Goal: Check status

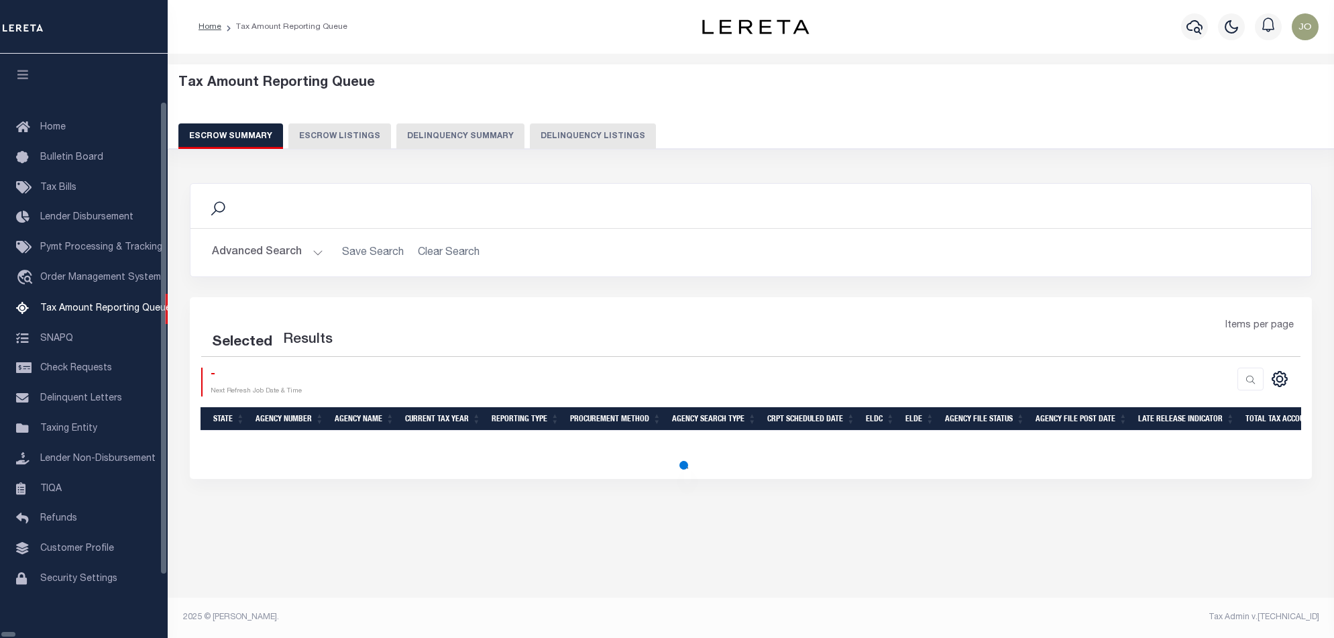
select select "100"
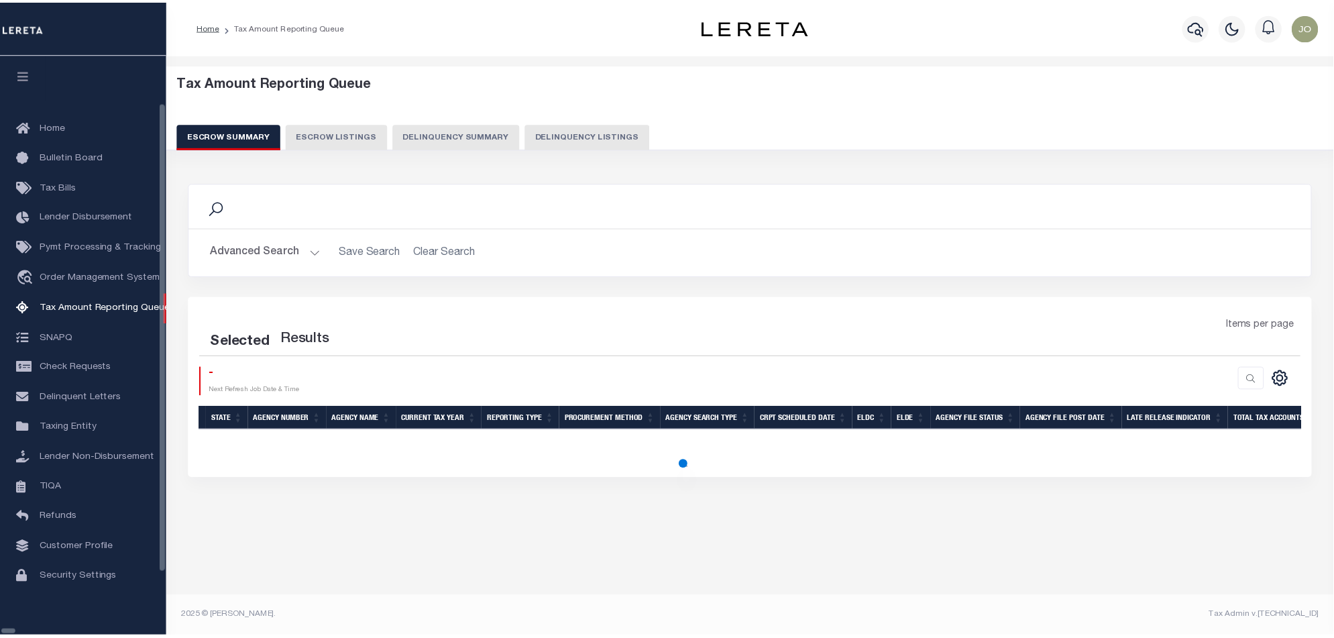
scroll to position [22, 0]
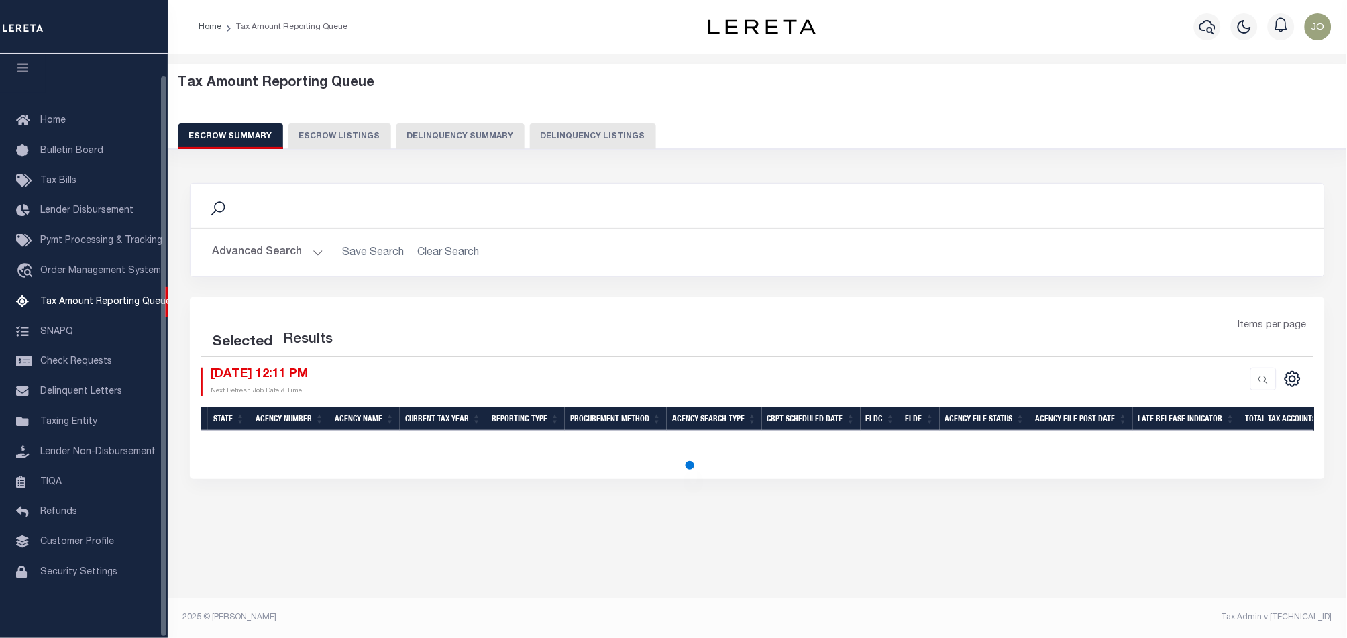
select select "100"
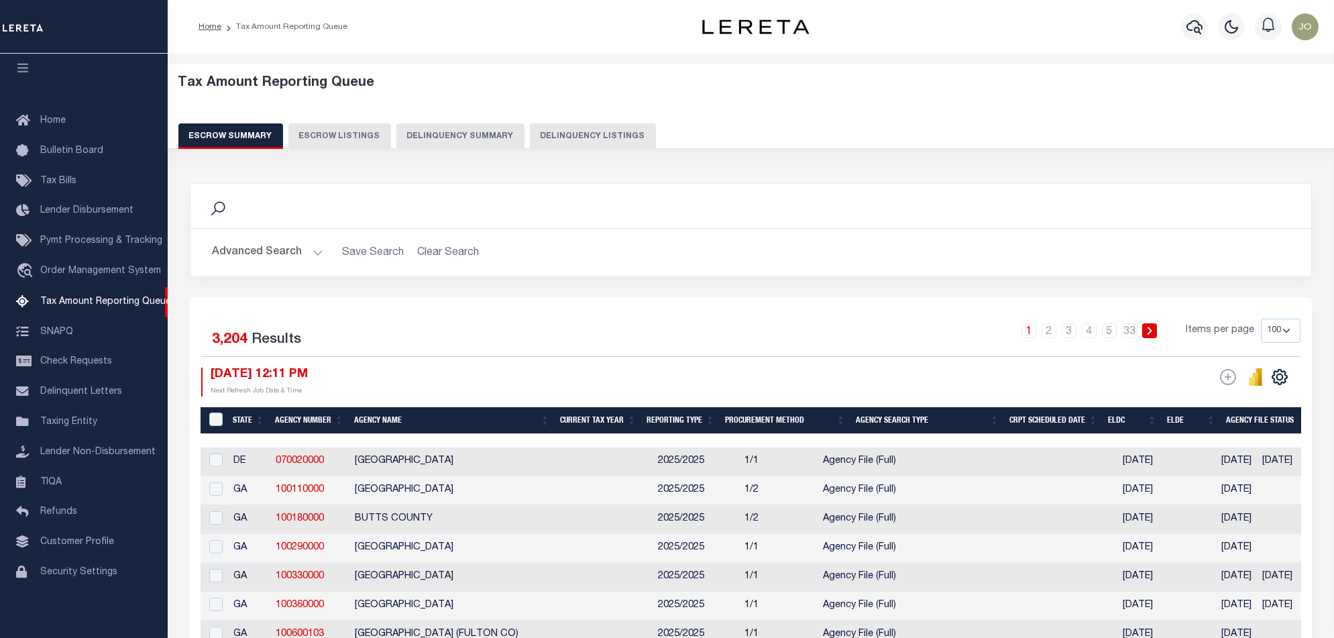
click at [454, 141] on button "Delinquency Summary" at bounding box center [461, 135] width 128 height 25
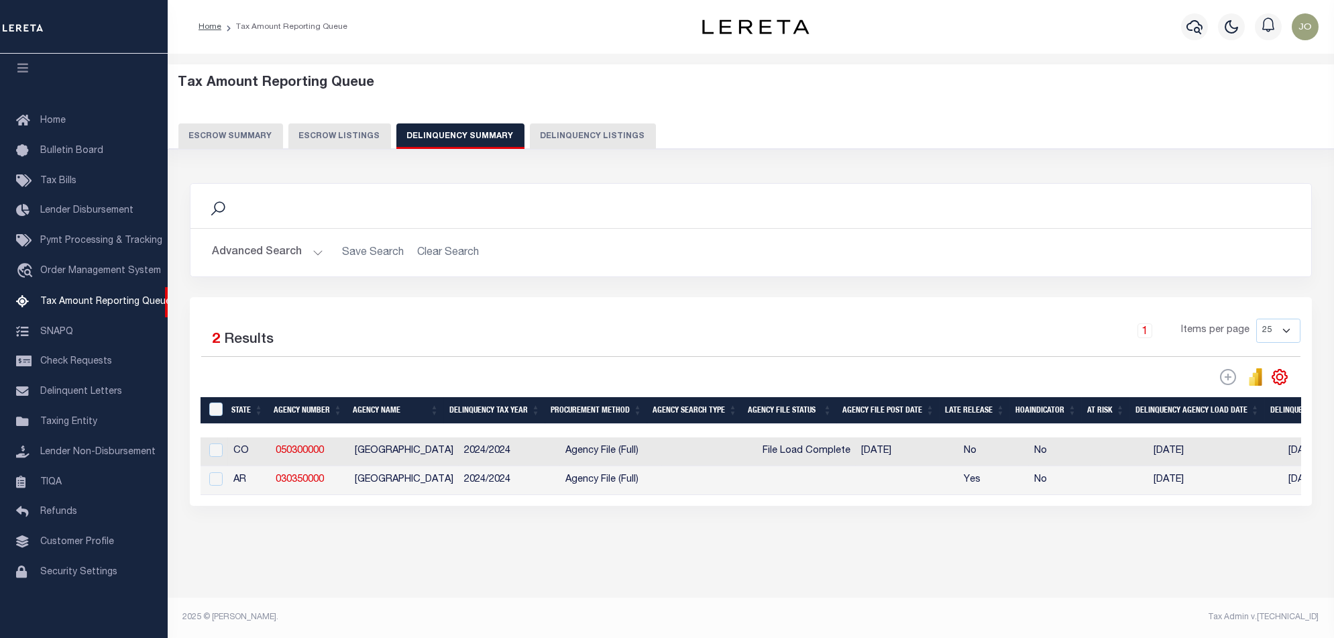
scroll to position [0, 963]
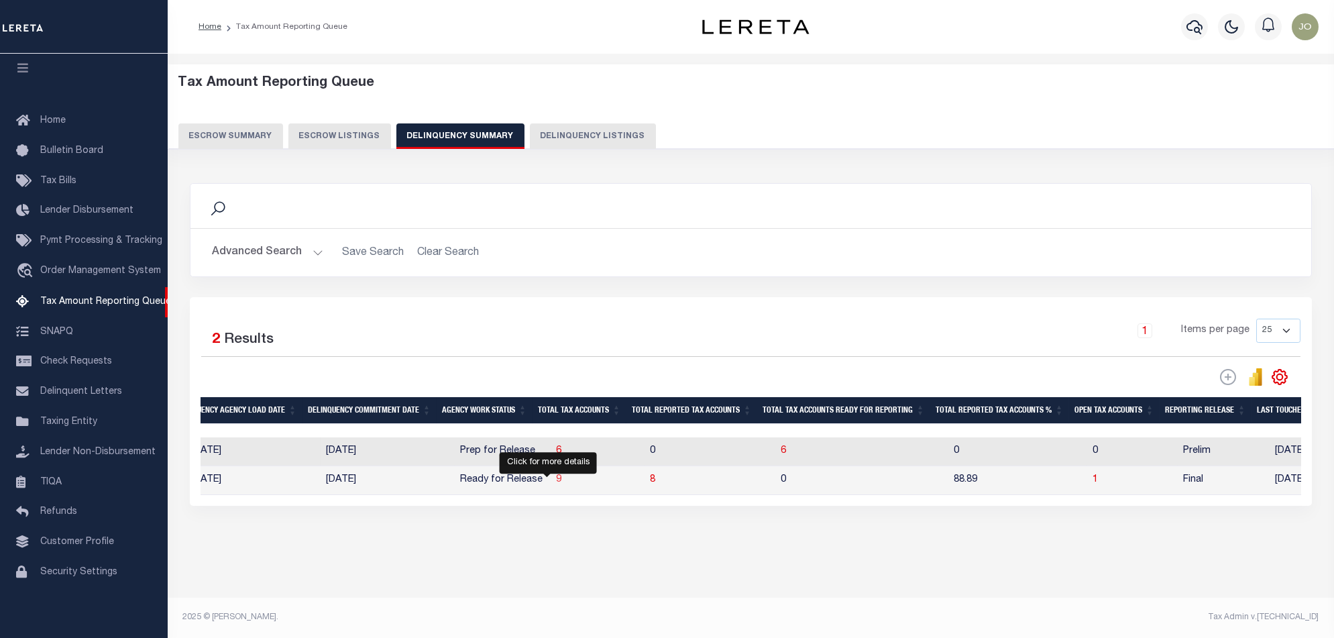
click at [556, 484] on span "9" at bounding box center [558, 479] width 5 height 9
select select "100"
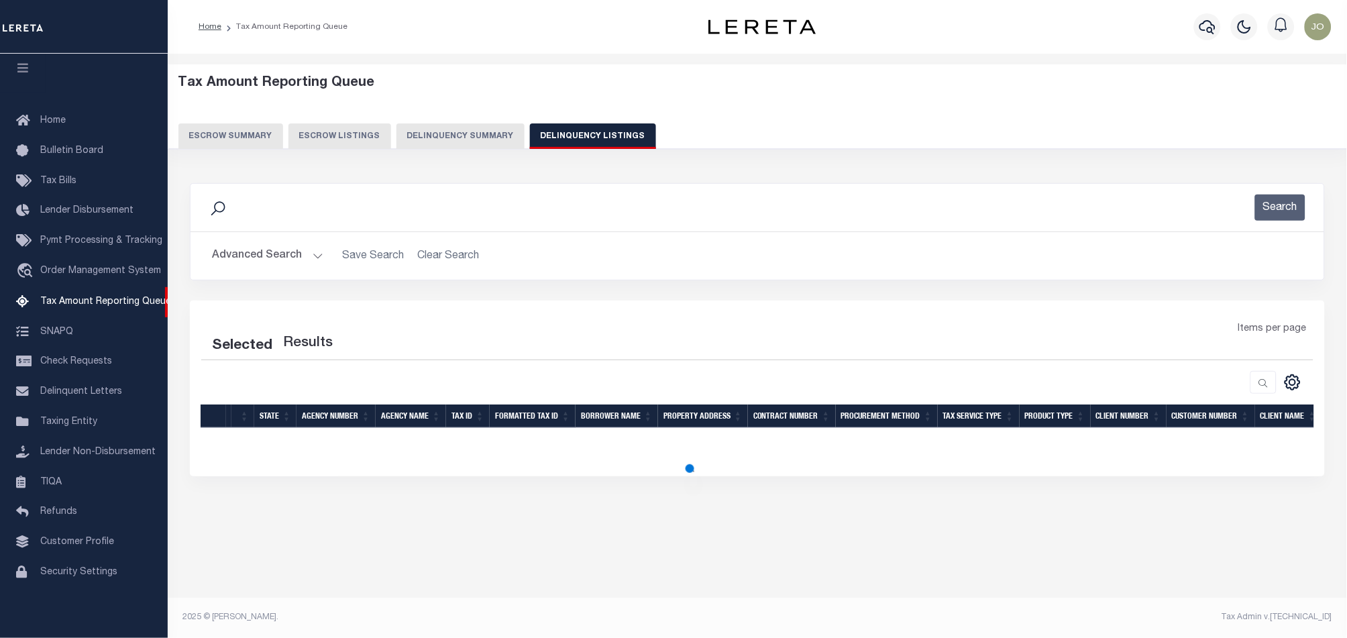
select select "100"
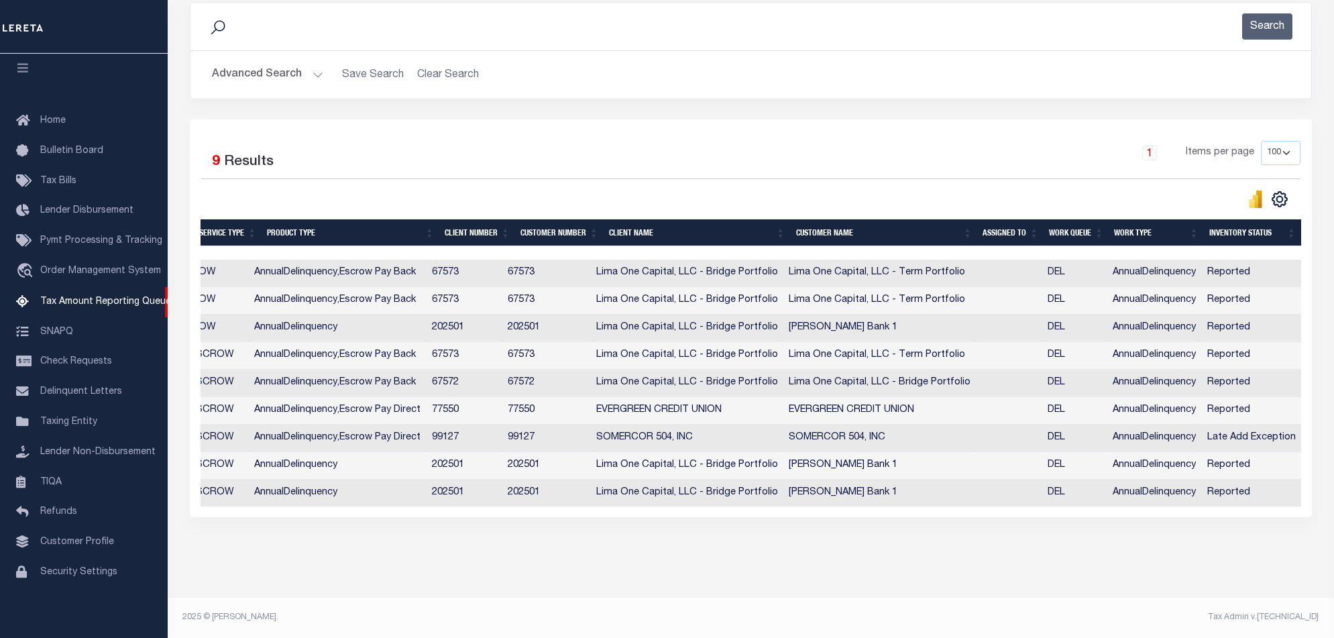
scroll to position [0, 113]
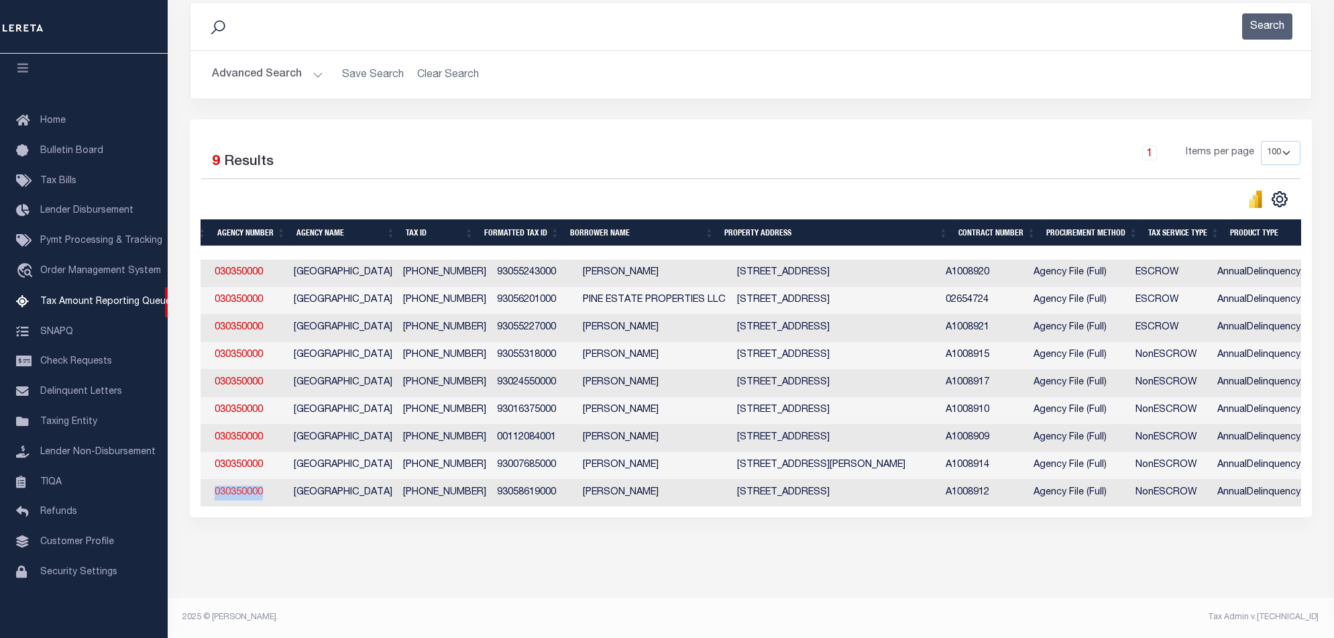
drag, startPoint x: 274, startPoint y: 484, endPoint x: 219, endPoint y: 482, distance: 55.7
click at [219, 482] on td "030350000" at bounding box center [248, 494] width 79 height 28
checkbox input "true"
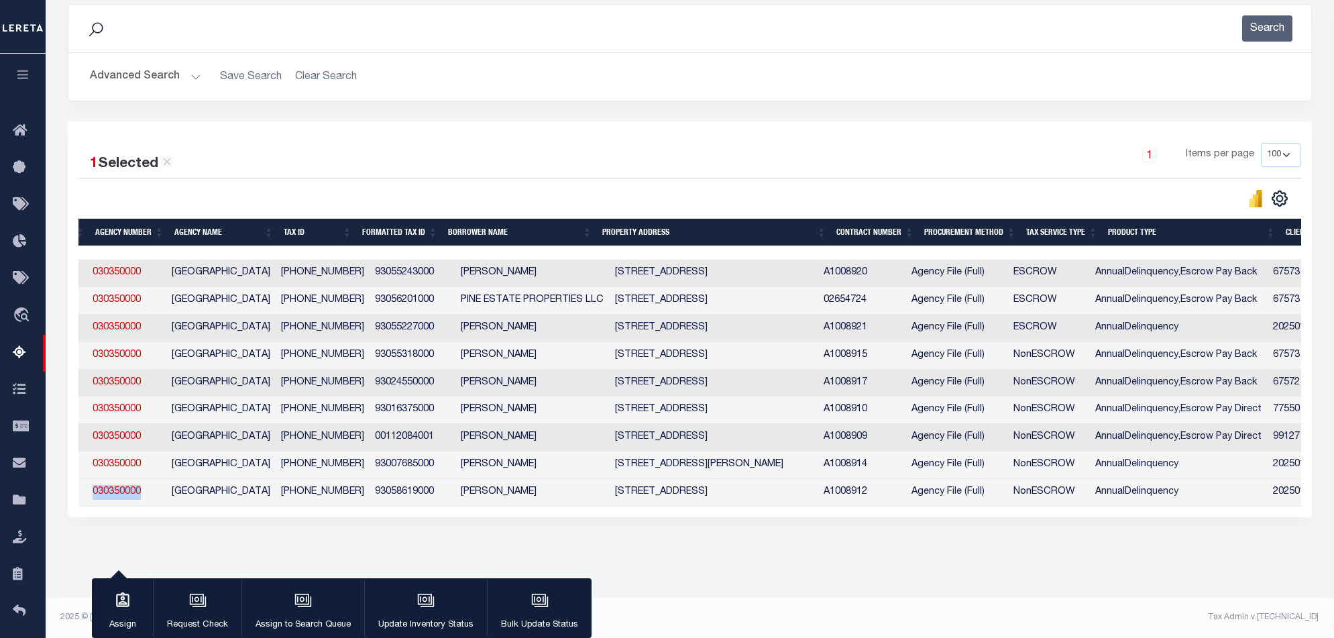
scroll to position [193, 0]
copy link "030350000"
